Goal: Information Seeking & Learning: Learn about a topic

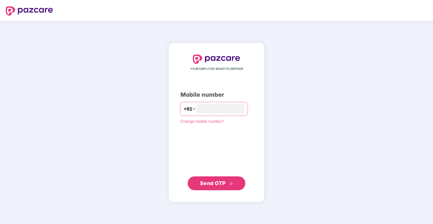
type input "**********"
click at [203, 183] on span "Send OTP" at bounding box center [213, 183] width 26 height 6
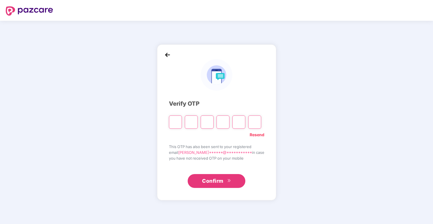
type input "*"
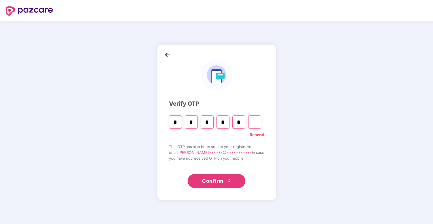
type input "*"
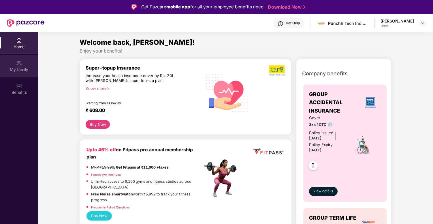
click at [21, 71] on div "My family" at bounding box center [19, 70] width 38 height 6
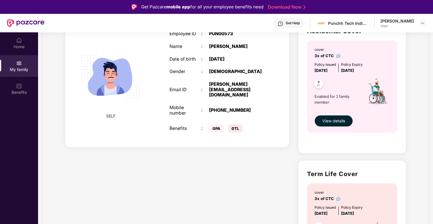
scroll to position [57, 0]
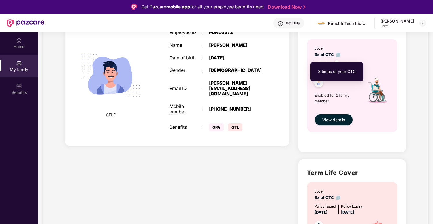
click at [339, 54] on img at bounding box center [338, 55] width 4 height 4
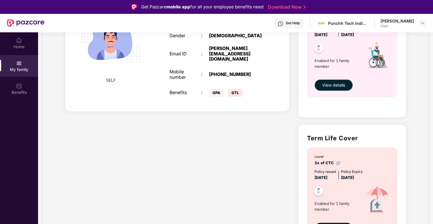
scroll to position [96, 0]
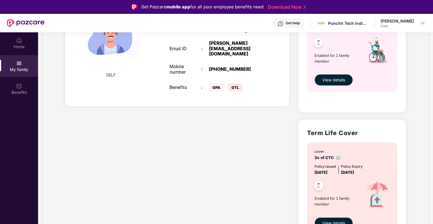
click at [331, 77] on span "View details" at bounding box center [334, 80] width 23 height 6
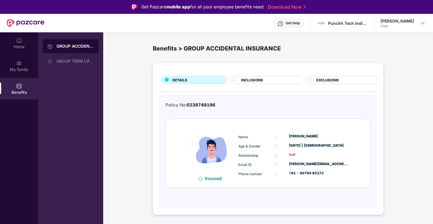
click at [234, 79] on circle at bounding box center [235, 80] width 4 height 4
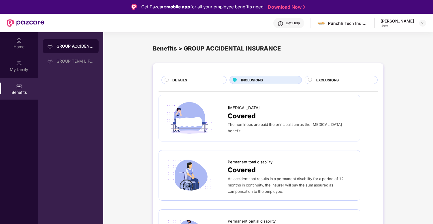
click at [213, 80] on div "DETAILS" at bounding box center [197, 80] width 54 height 6
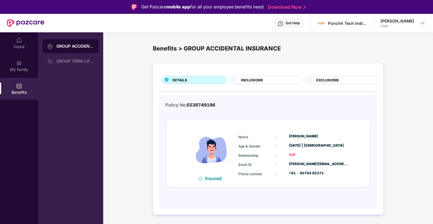
click at [247, 80] on span "INCLUSIONS" at bounding box center [252, 79] width 22 height 5
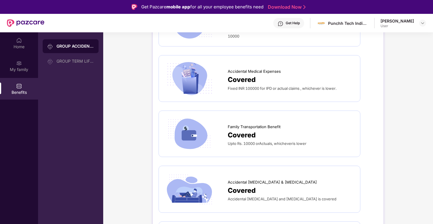
scroll to position [503, 0]
